Goal: Contribute content: Add original content to the website for others to see

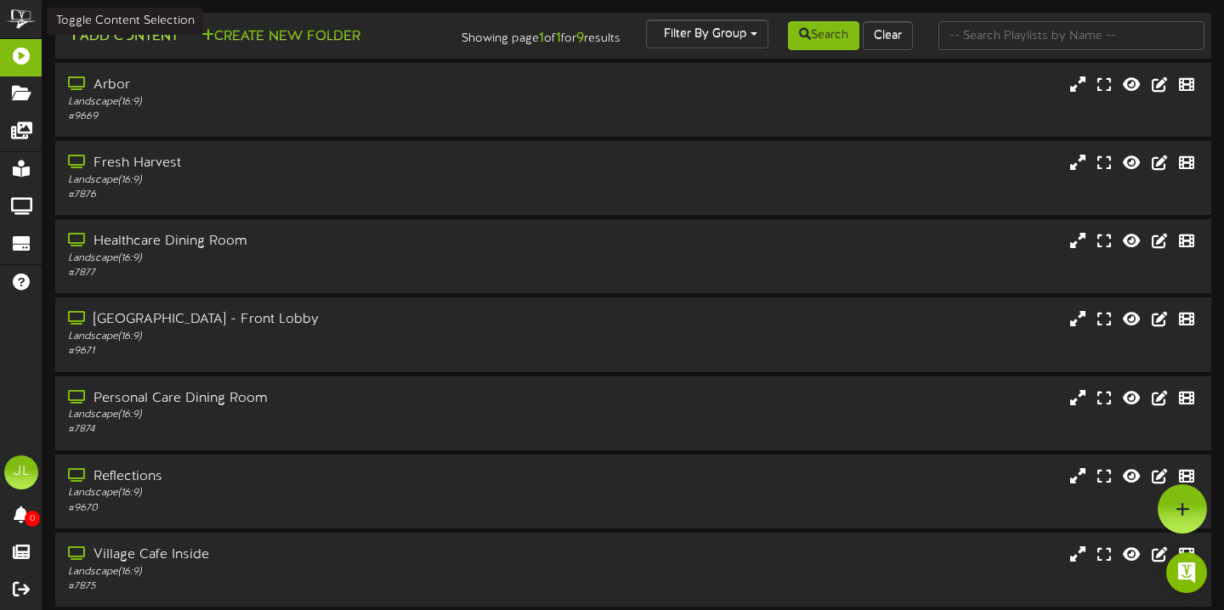
click at [180, 32] on button "Add Content" at bounding box center [123, 36] width 122 height 21
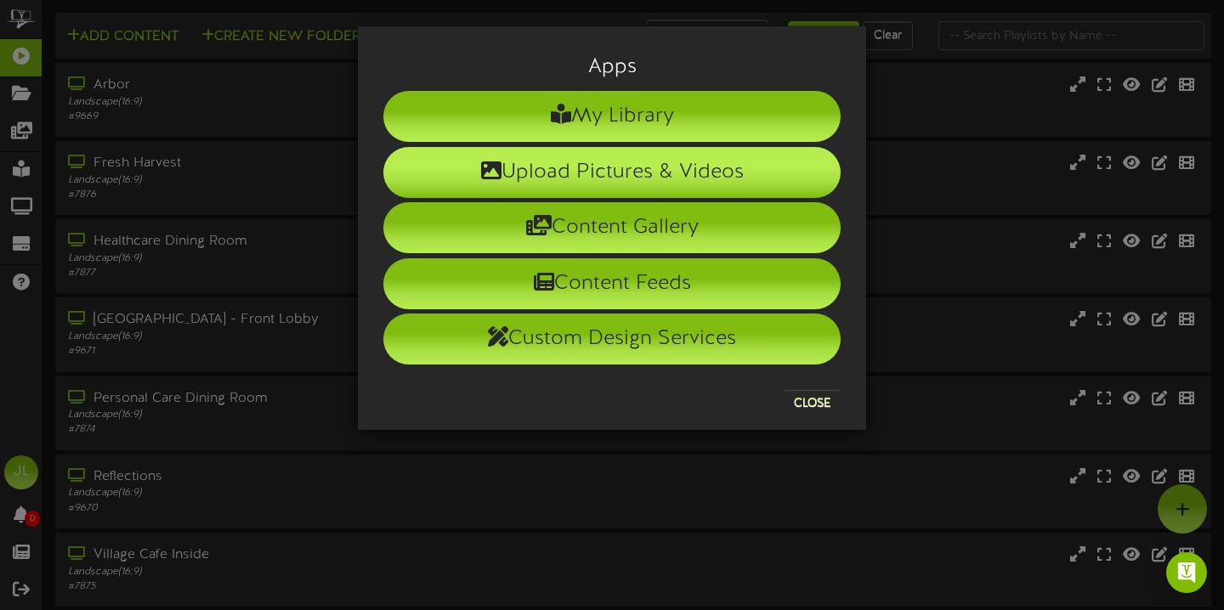
click at [558, 157] on li "Upload Pictures & Videos" at bounding box center [611, 172] width 457 height 51
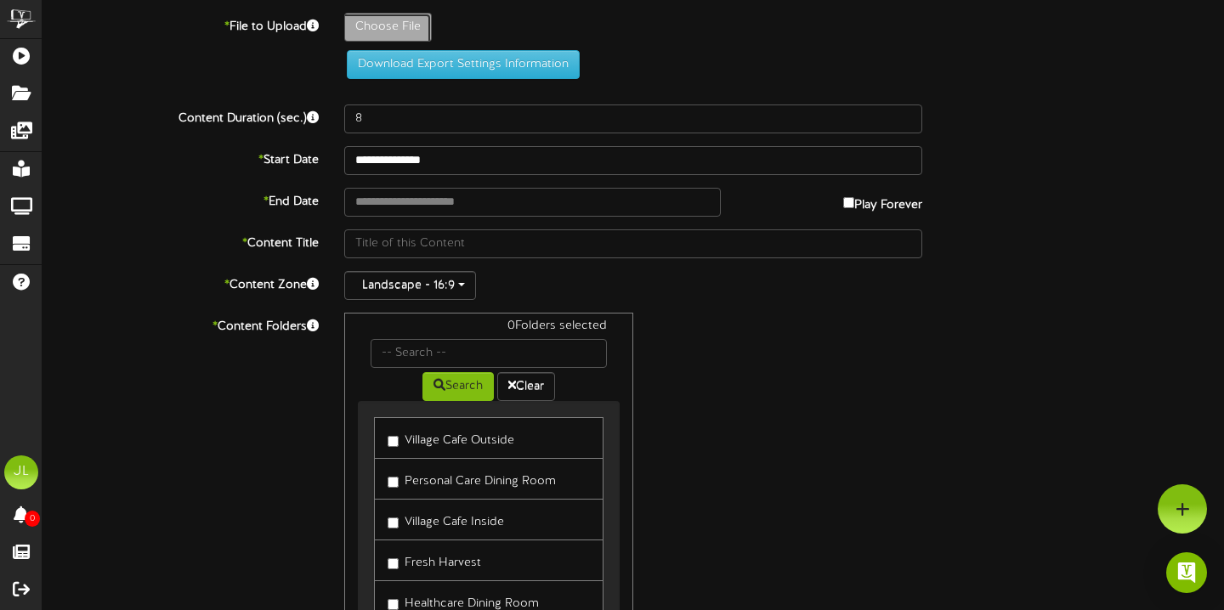
type input "**********"
type input "ParkinsonssupportgroupTV"
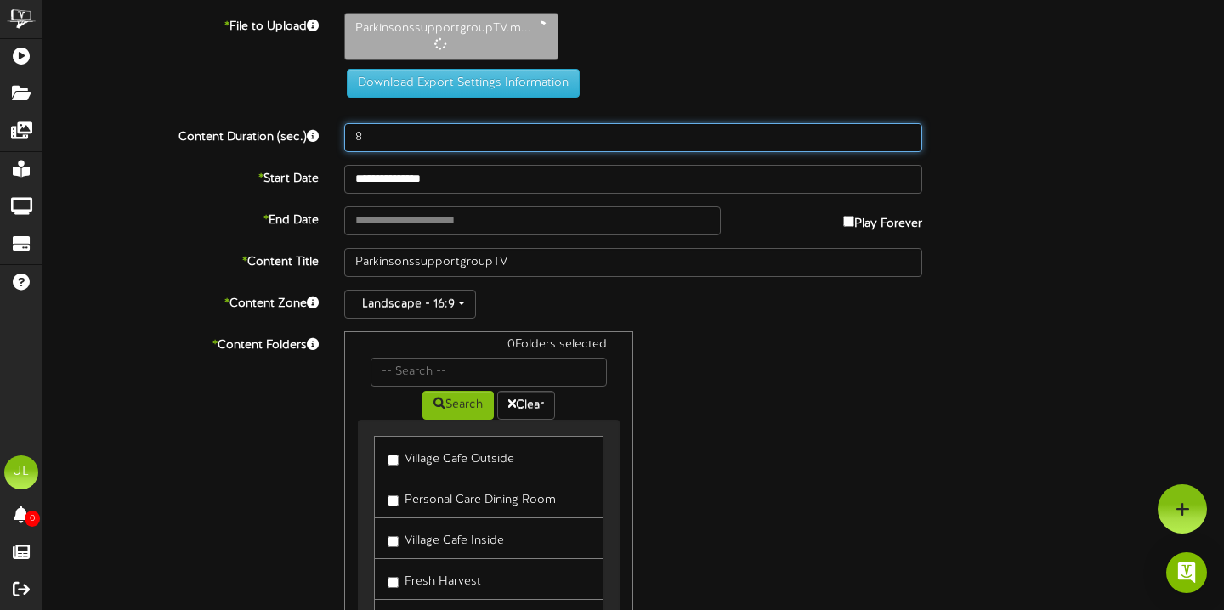
click at [417, 148] on input "8" at bounding box center [633, 137] width 578 height 29
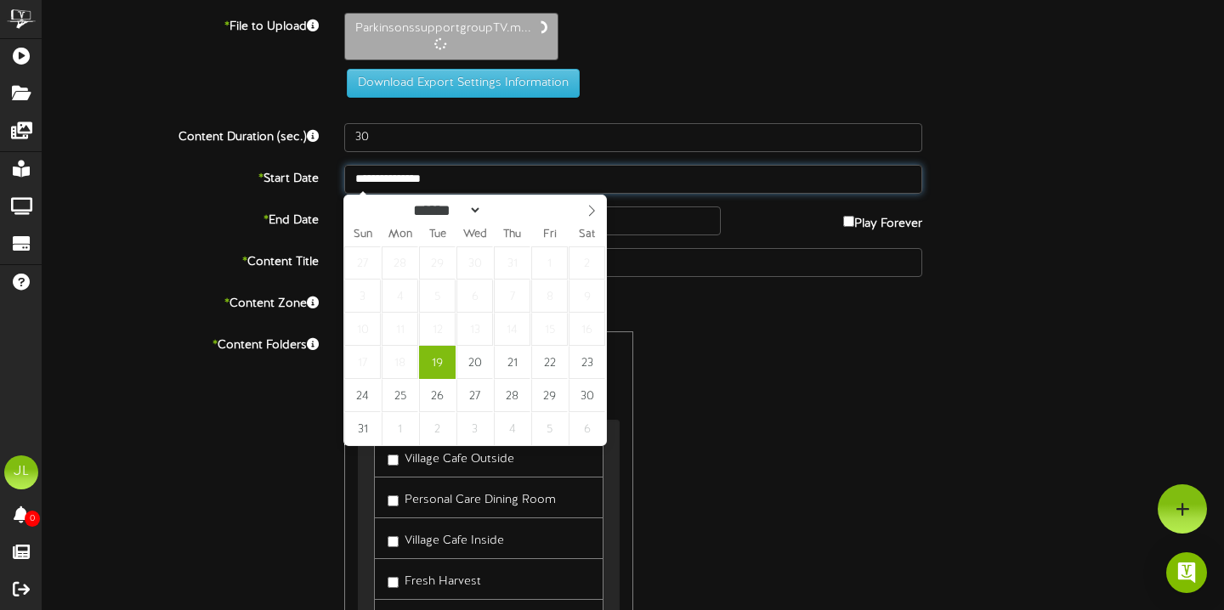
click at [377, 190] on body "ChannelValet Playlists Folders Messages My Library Groups Devices Help [PERSON_…" at bounding box center [612, 372] width 1224 height 745
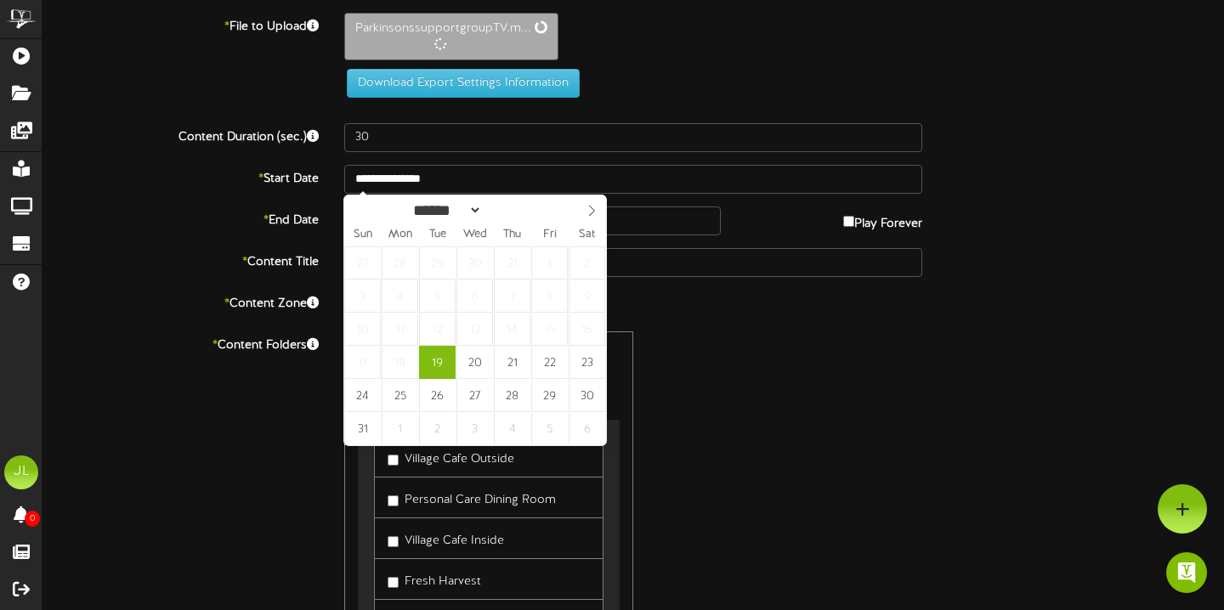
click at [750, 524] on div "0 Folders selected Search Clear Village Cafe Outside Personal Care Dining Room …" at bounding box center [632, 492] width 603 height 323
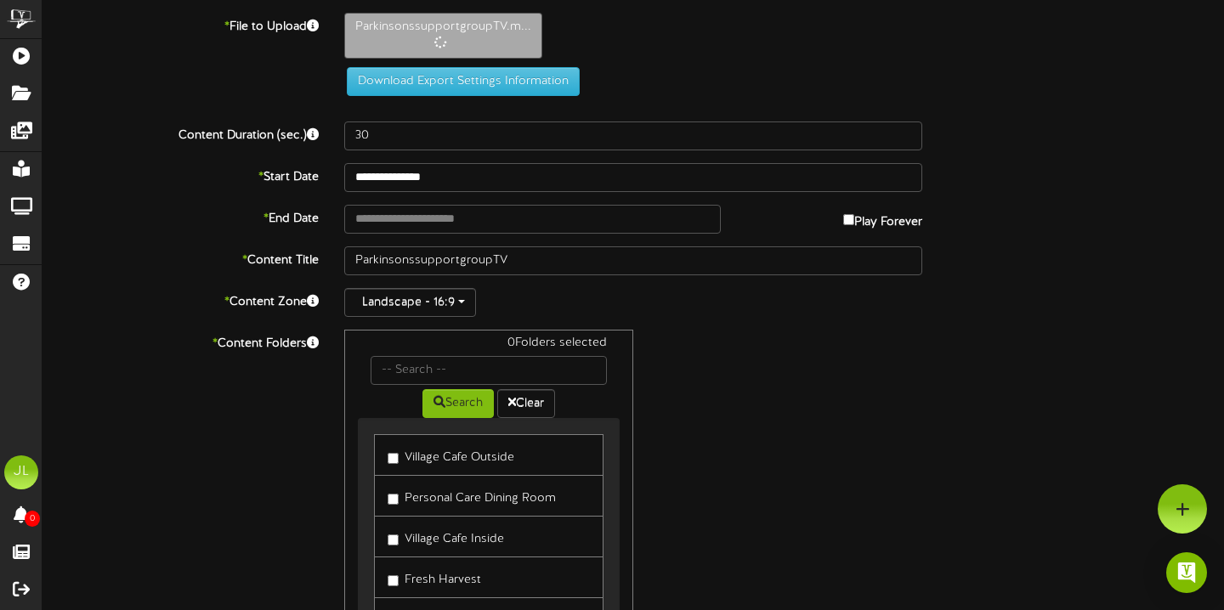
type input "5"
click at [851, 215] on label "Play Forever" at bounding box center [882, 218] width 79 height 26
click at [695, 220] on input "**********" at bounding box center [532, 219] width 377 height 29
type input "**********"
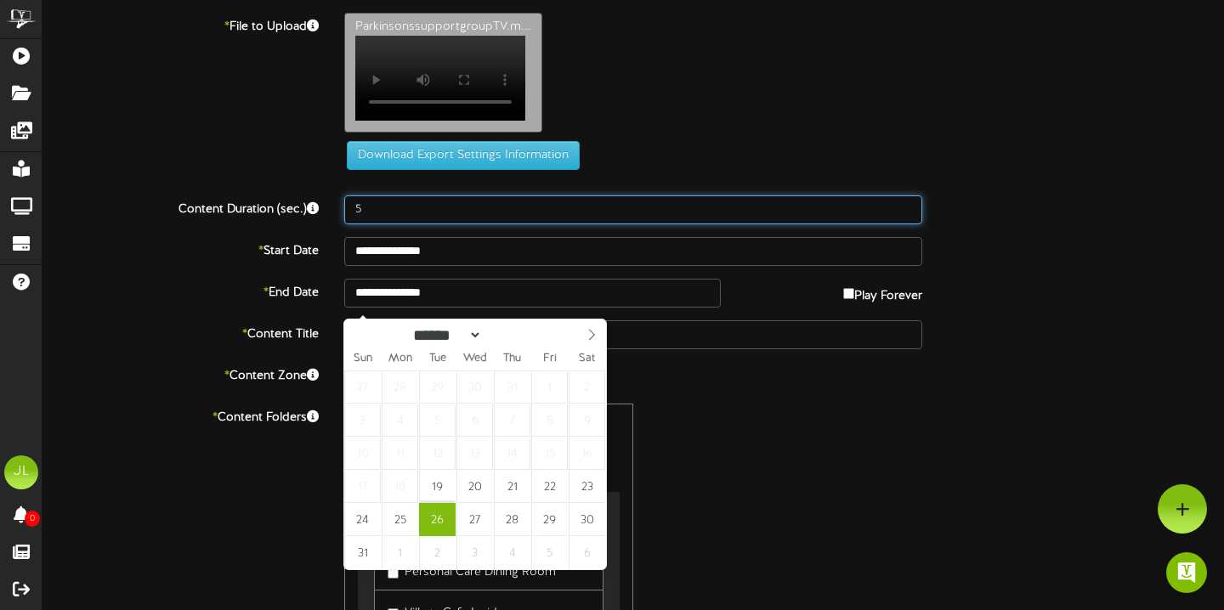
click at [384, 215] on input "5" at bounding box center [633, 209] width 578 height 29
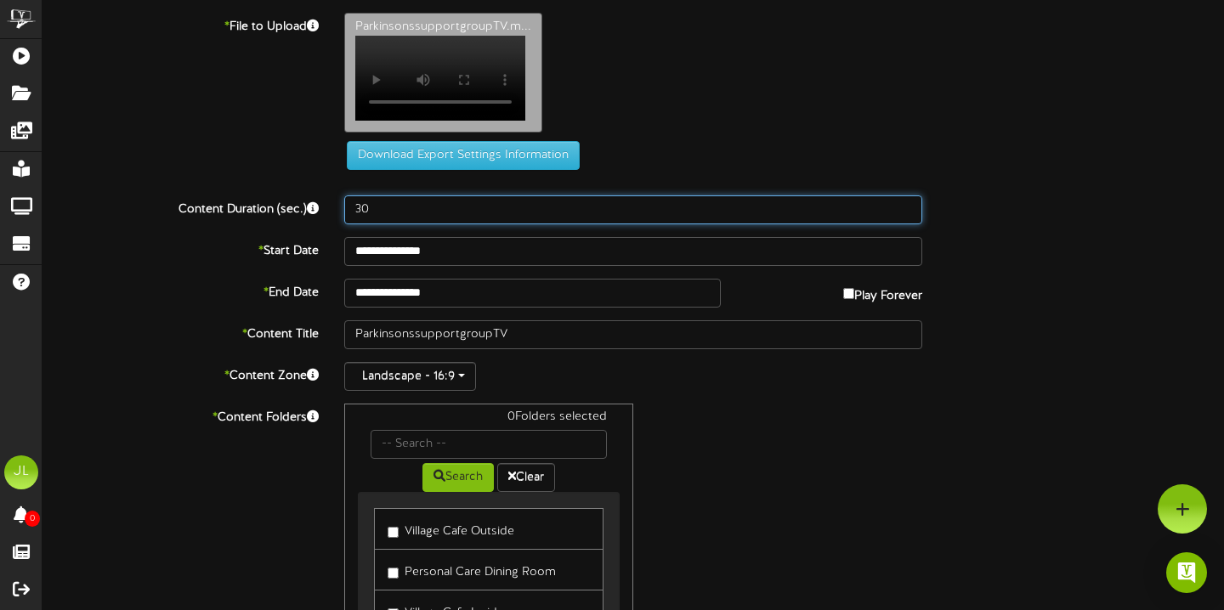
type input "30"
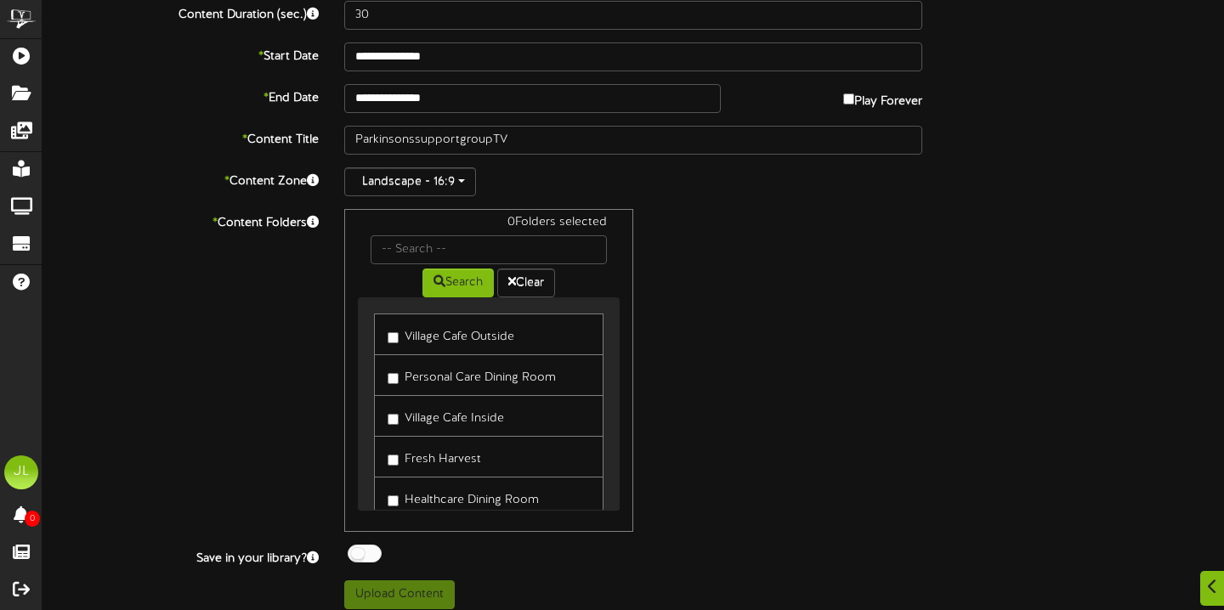
scroll to position [201, 0]
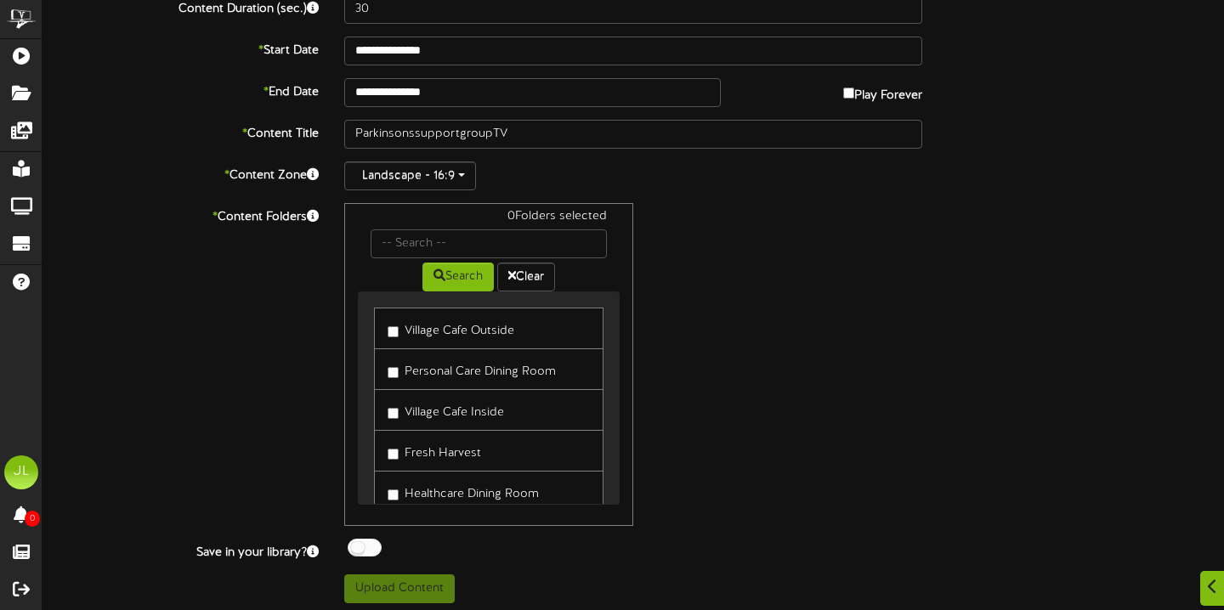
click at [508, 340] on label "Village Cafe Outside" at bounding box center [451, 328] width 127 height 23
click at [498, 381] on label "Personal Care Dining Room" at bounding box center [472, 369] width 168 height 23
click at [469, 462] on label "Fresh Harvest" at bounding box center [434, 450] width 93 height 23
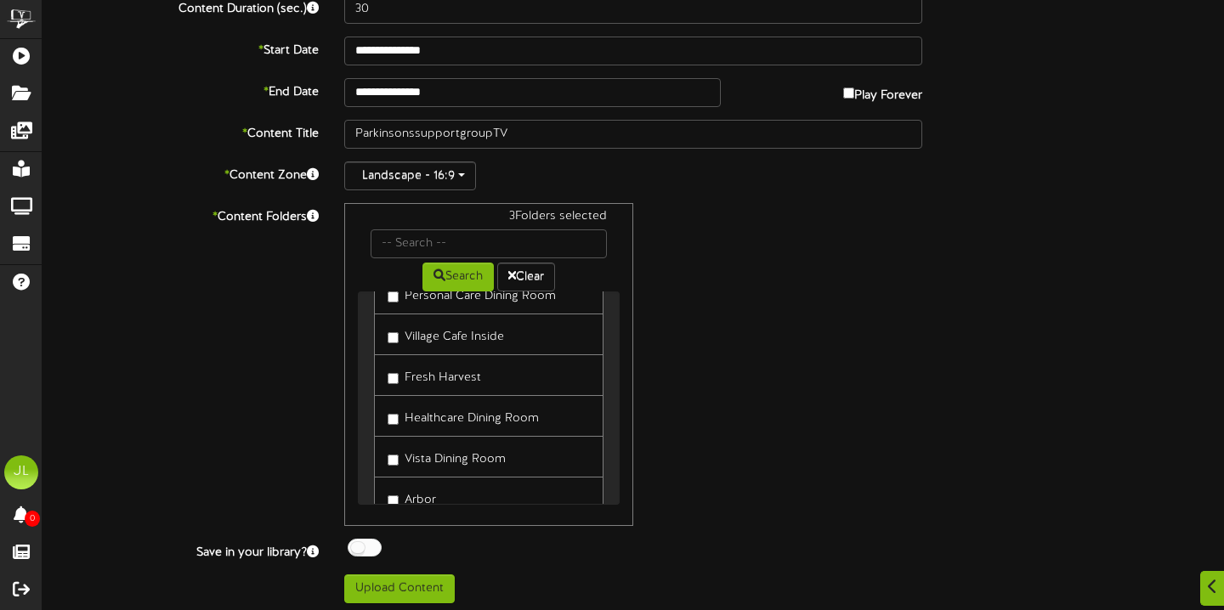
click at [469, 462] on label "Vista Dining Room" at bounding box center [447, 456] width 118 height 23
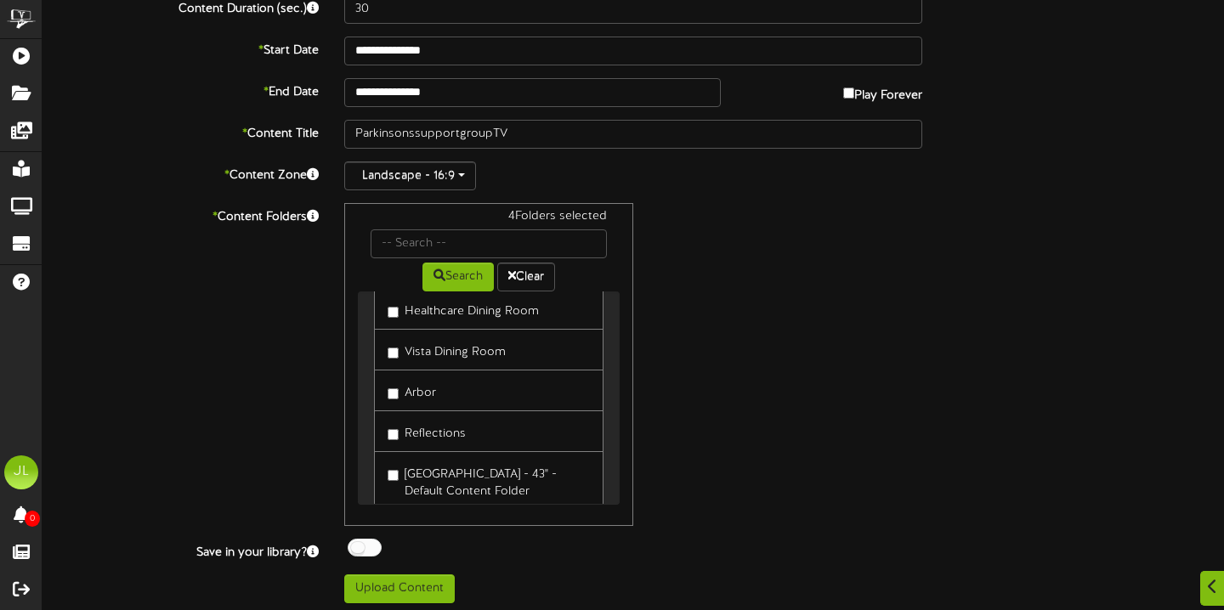
click at [457, 501] on label "[GEOGRAPHIC_DATA] - 43" - Default Content Folder" at bounding box center [489, 481] width 202 height 40
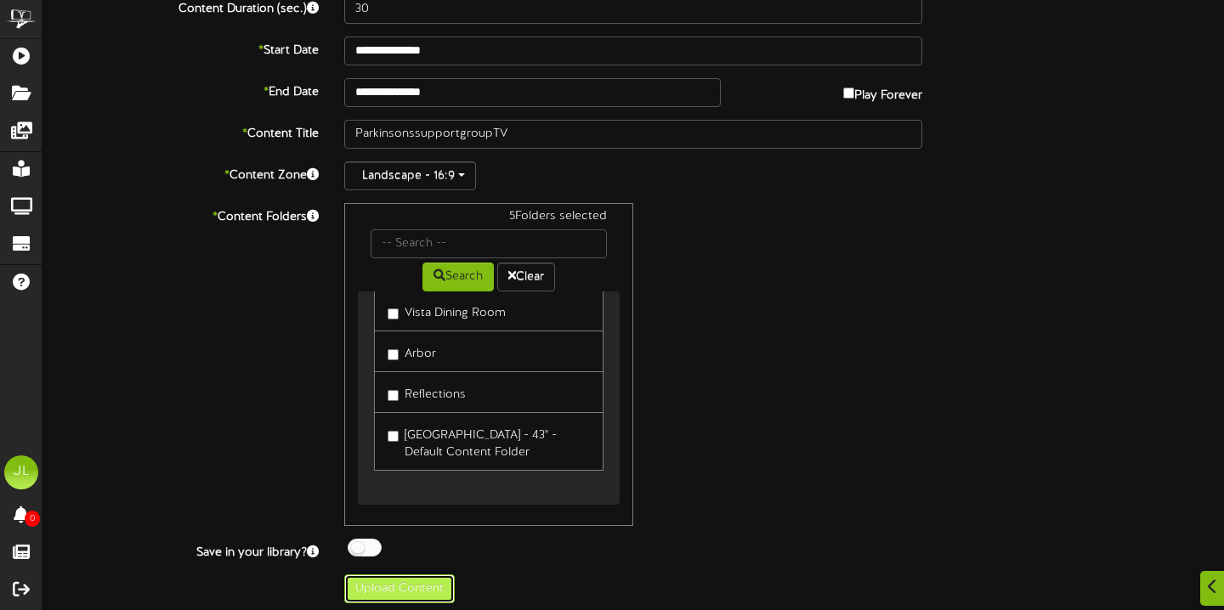
click at [410, 596] on button "Upload Content" at bounding box center [399, 589] width 110 height 29
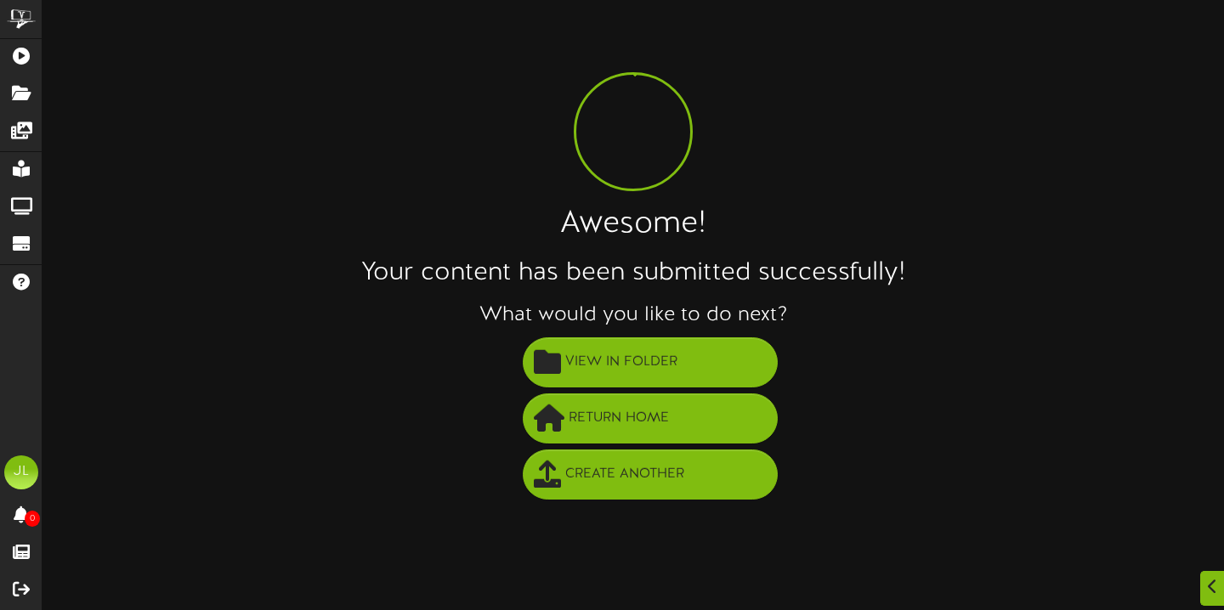
scroll to position [0, 0]
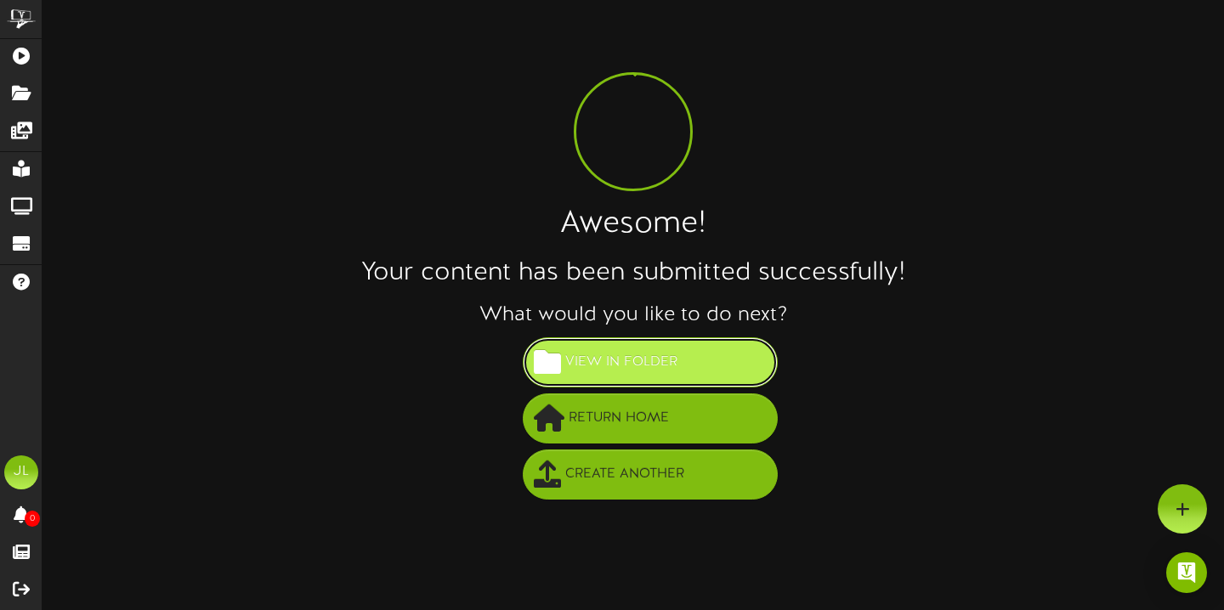
click at [665, 360] on span "View in Folder" at bounding box center [621, 362] width 121 height 28
